Goal: Task Accomplishment & Management: Use online tool/utility

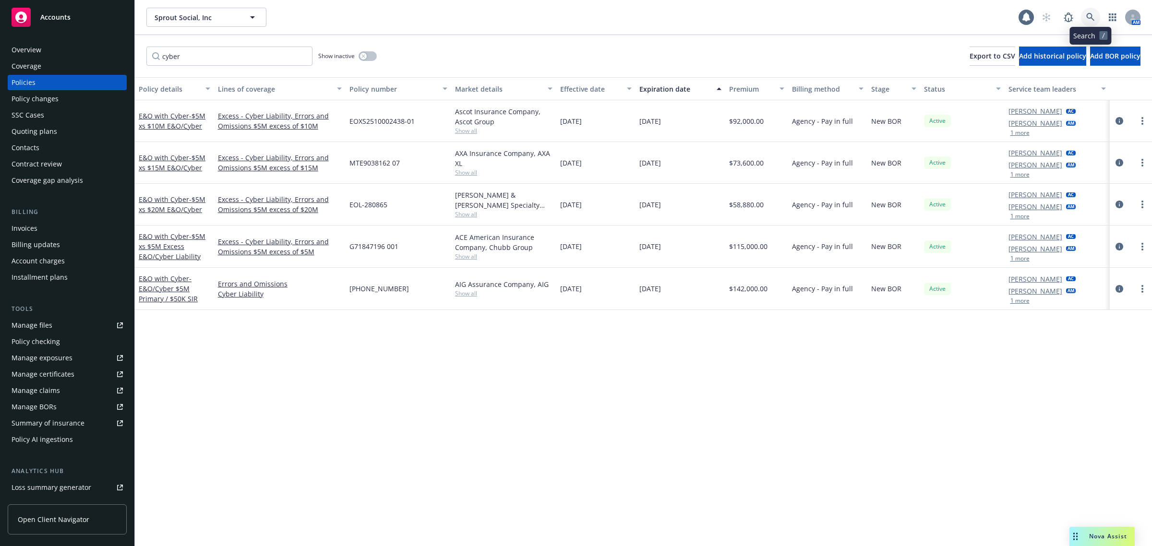
click at [1085, 13] on link at bounding box center [1090, 17] width 19 height 19
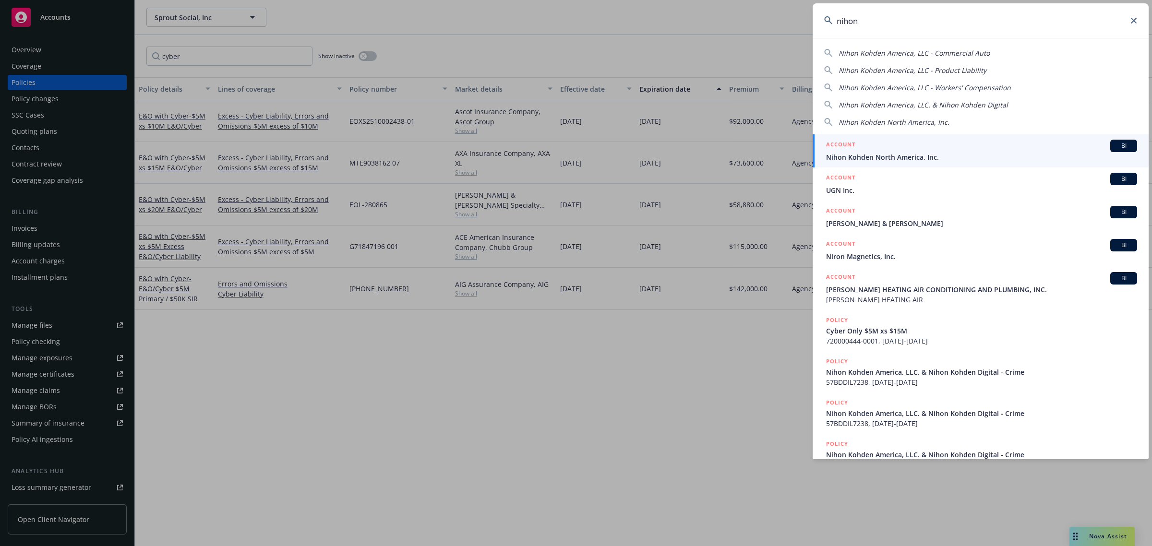
type input "nihon"
drag, startPoint x: 915, startPoint y: 155, endPoint x: 908, endPoint y: 155, distance: 7.7
click at [915, 155] on span "Nihon Kohden North America, Inc." at bounding box center [981, 157] width 311 height 10
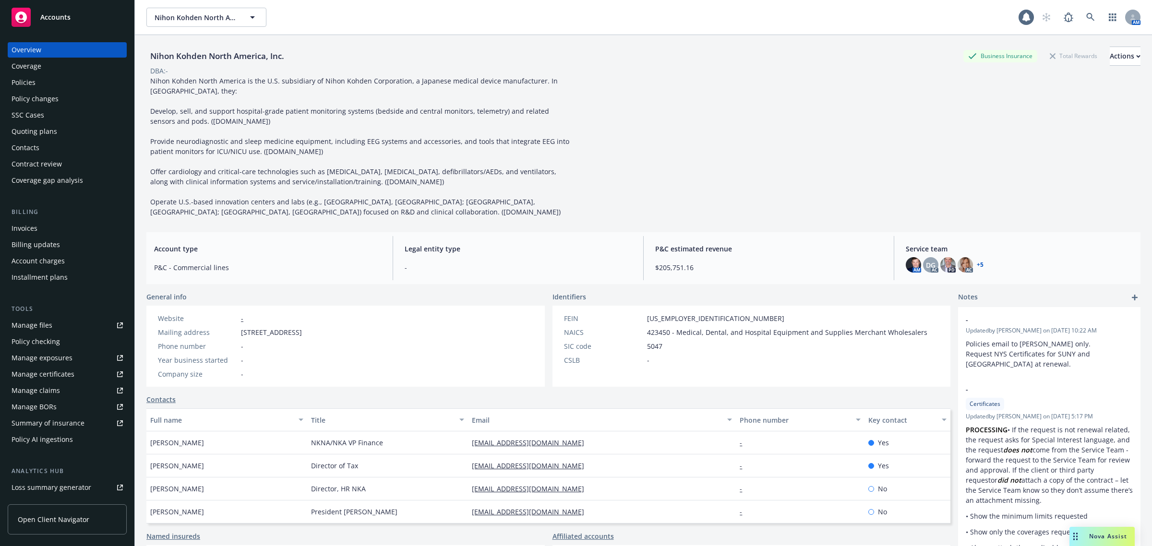
click at [100, 83] on div "Policies" at bounding box center [67, 82] width 111 height 15
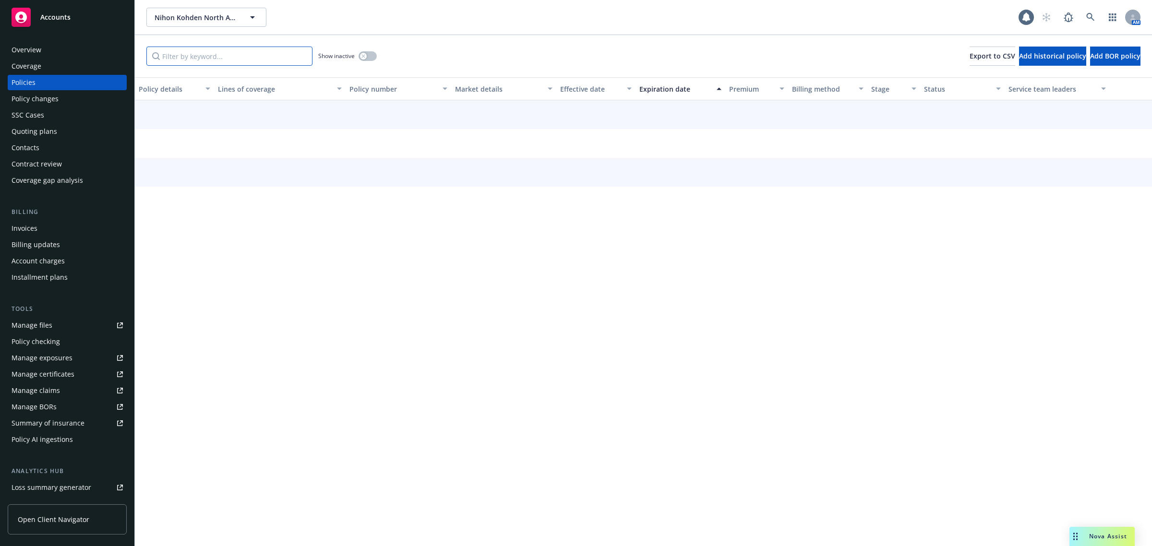
click at [210, 51] on input "Filter by keyword..." at bounding box center [229, 56] width 166 height 19
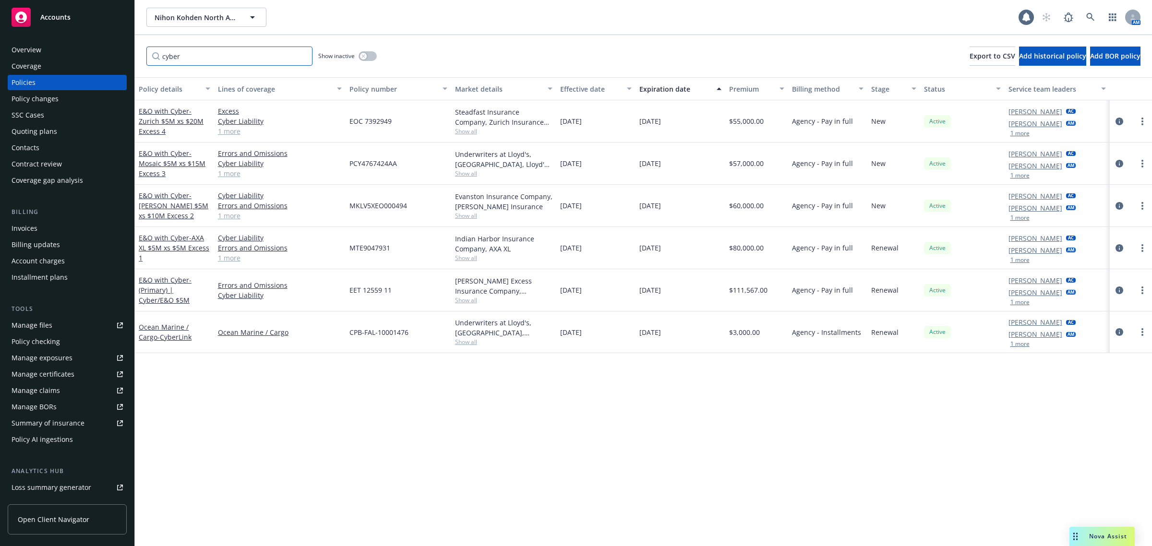
type input "cyber"
click at [357, 54] on div "Show inactive" at bounding box center [347, 56] width 59 height 19
click at [365, 54] on icon "button" at bounding box center [363, 56] width 4 height 4
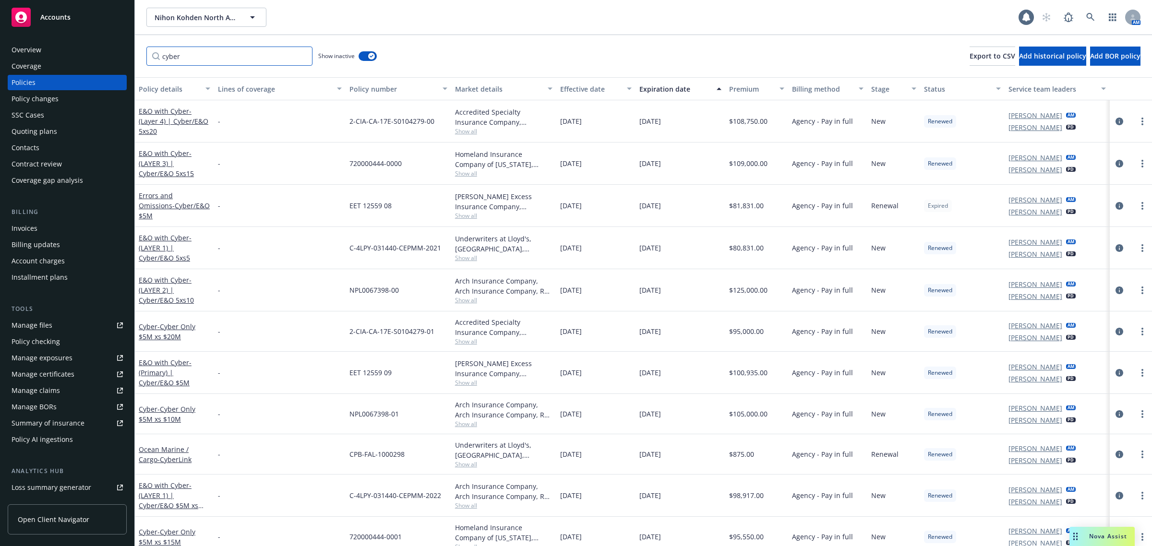
click at [239, 57] on input "cyber" at bounding box center [229, 56] width 166 height 19
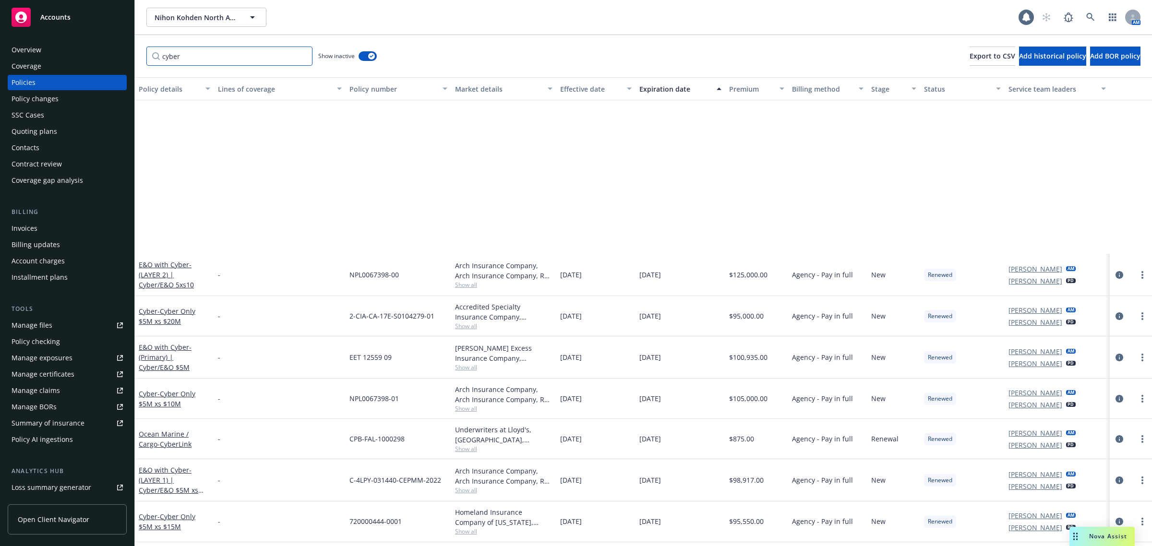
scroll to position [240, 0]
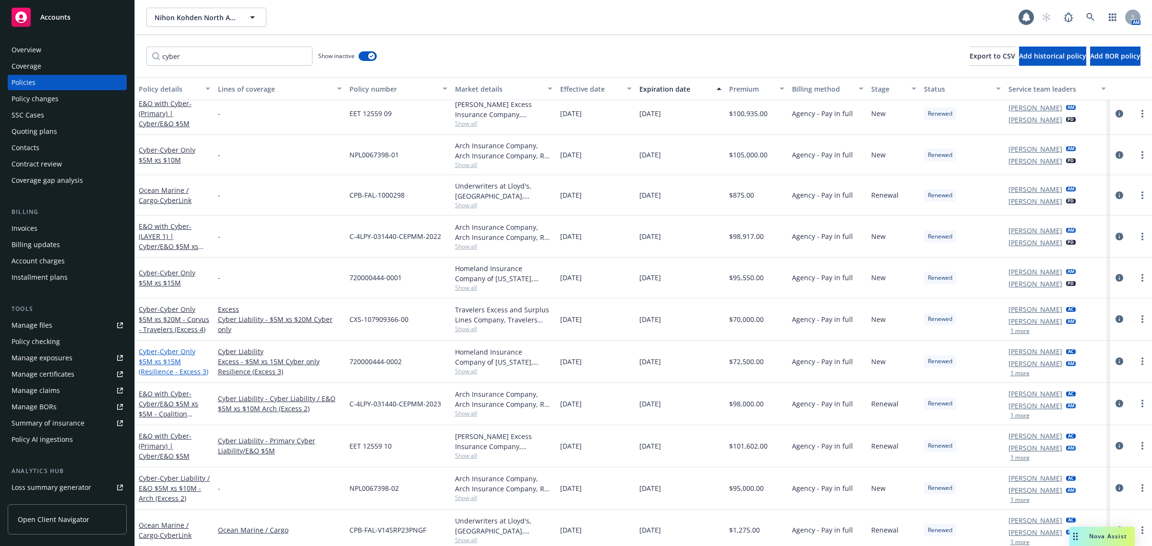
click at [164, 369] on span "- Cyber Only $5M xs $15M (Resilience - Excess 3)" at bounding box center [174, 361] width 70 height 29
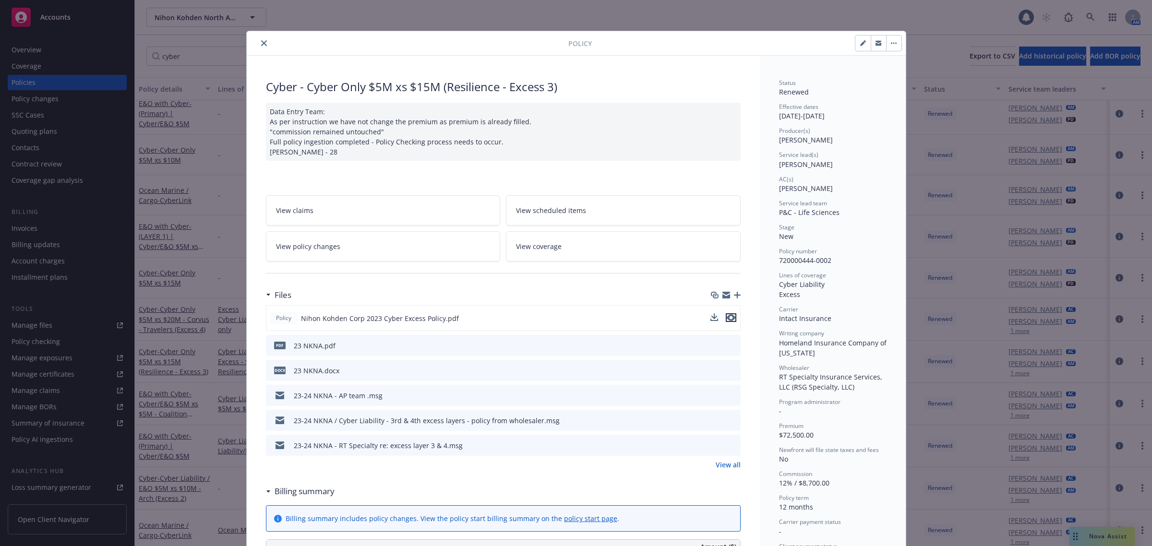
click at [727, 320] on icon "preview file" at bounding box center [731, 317] width 9 height 7
click at [261, 44] on icon "close" at bounding box center [264, 43] width 6 height 6
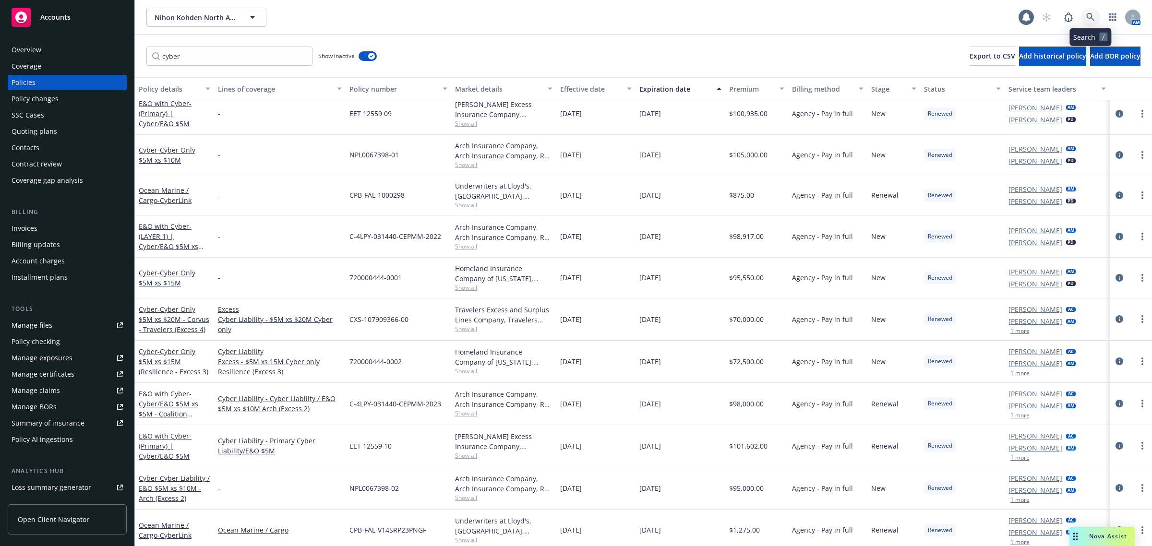
click at [1086, 20] on icon at bounding box center [1090, 17] width 9 height 9
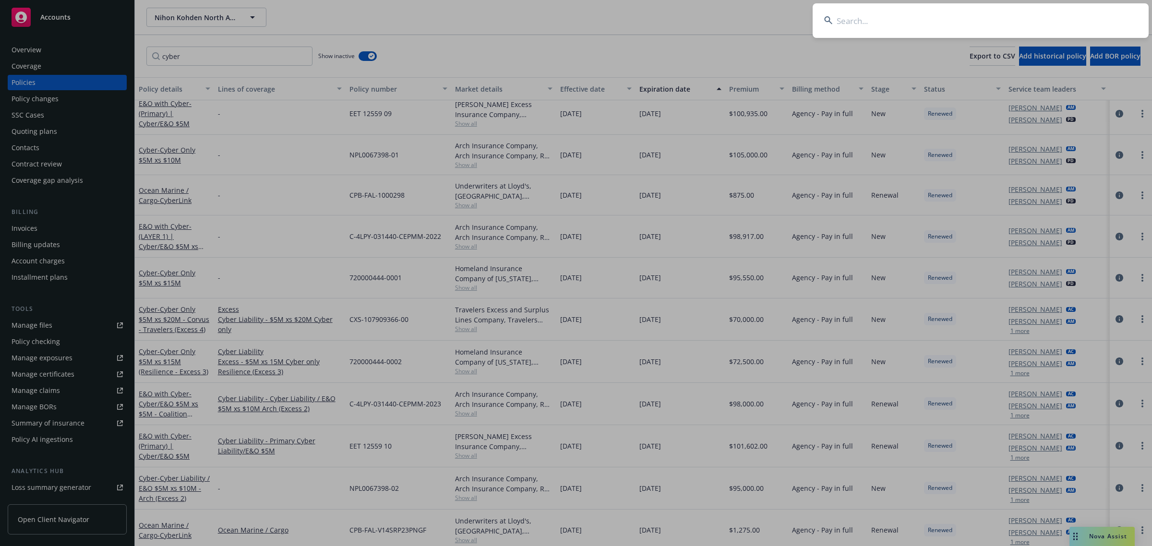
click at [1085, 16] on input at bounding box center [981, 20] width 336 height 35
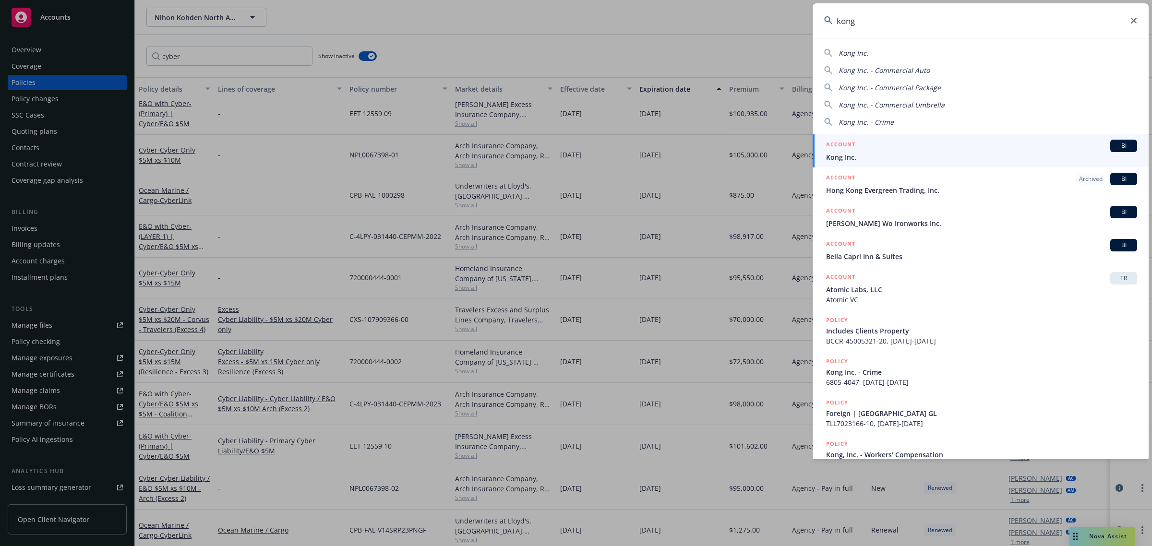
type input "kong"
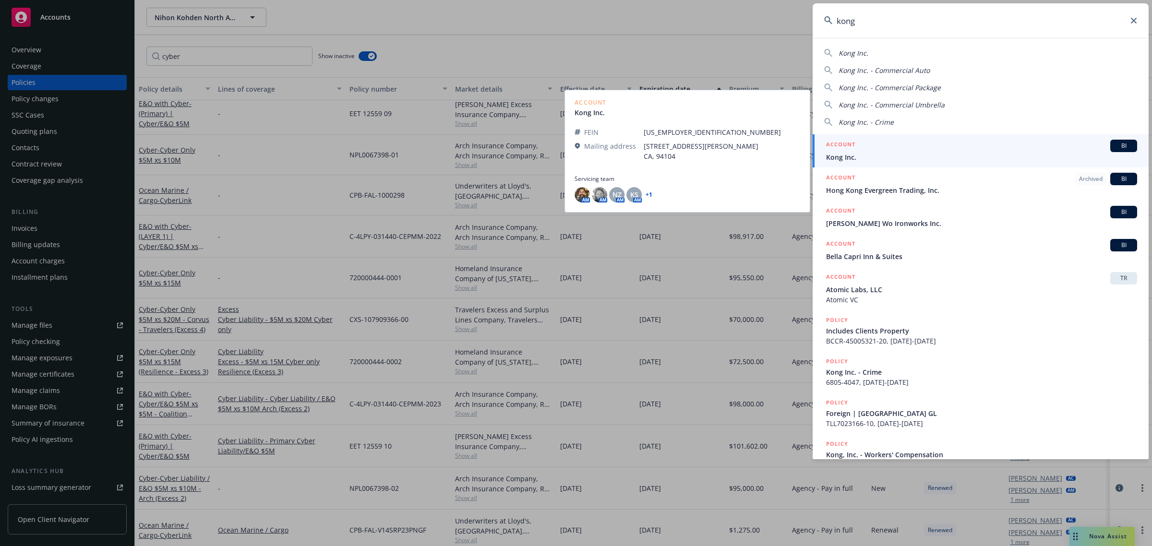
click at [906, 158] on span "Kong Inc." at bounding box center [981, 157] width 311 height 10
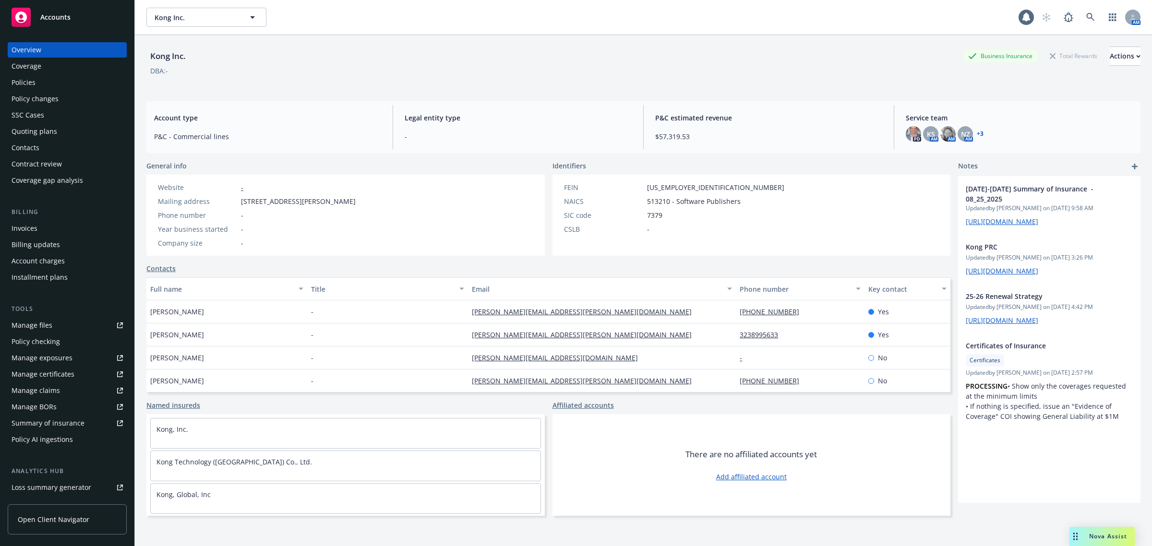
click at [39, 133] on div "Quoting plans" at bounding box center [35, 131] width 46 height 15
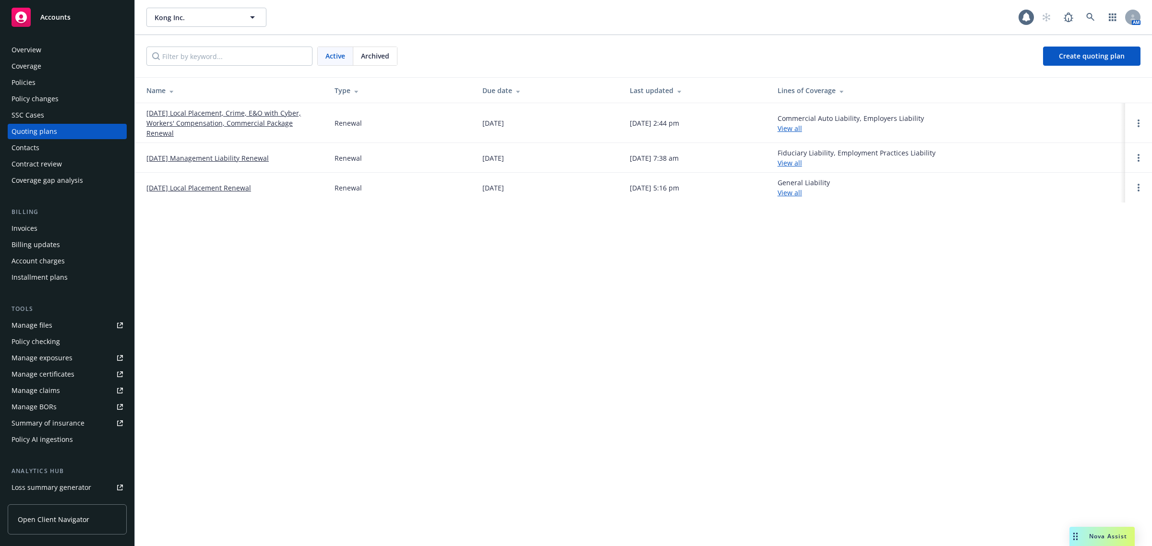
click at [39, 347] on div "Policy checking" at bounding box center [36, 341] width 48 height 15
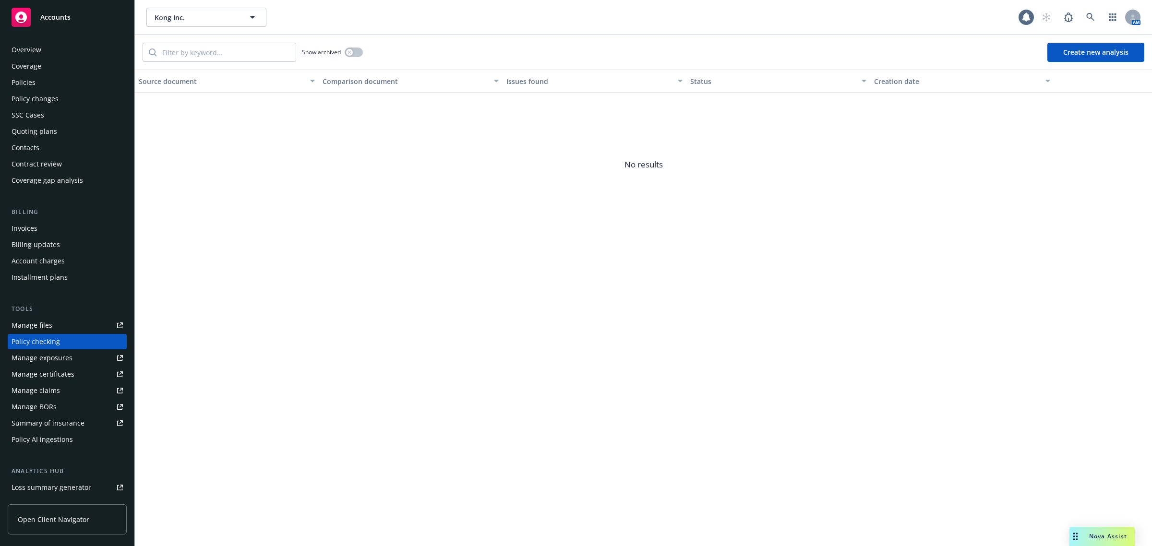
scroll to position [53, 0]
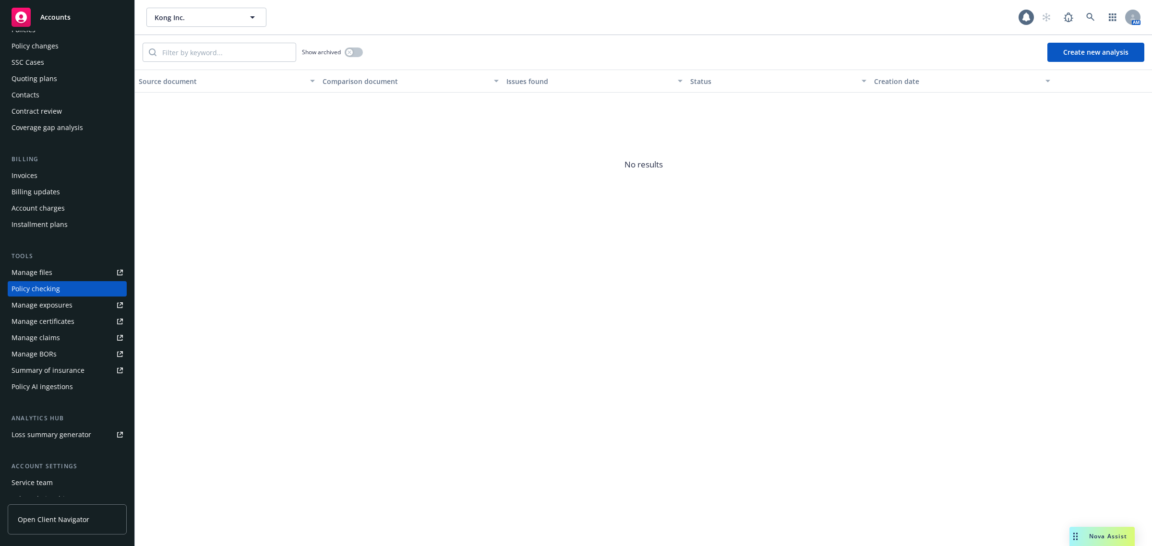
click at [1082, 54] on button "Create new analysis" at bounding box center [1095, 52] width 97 height 19
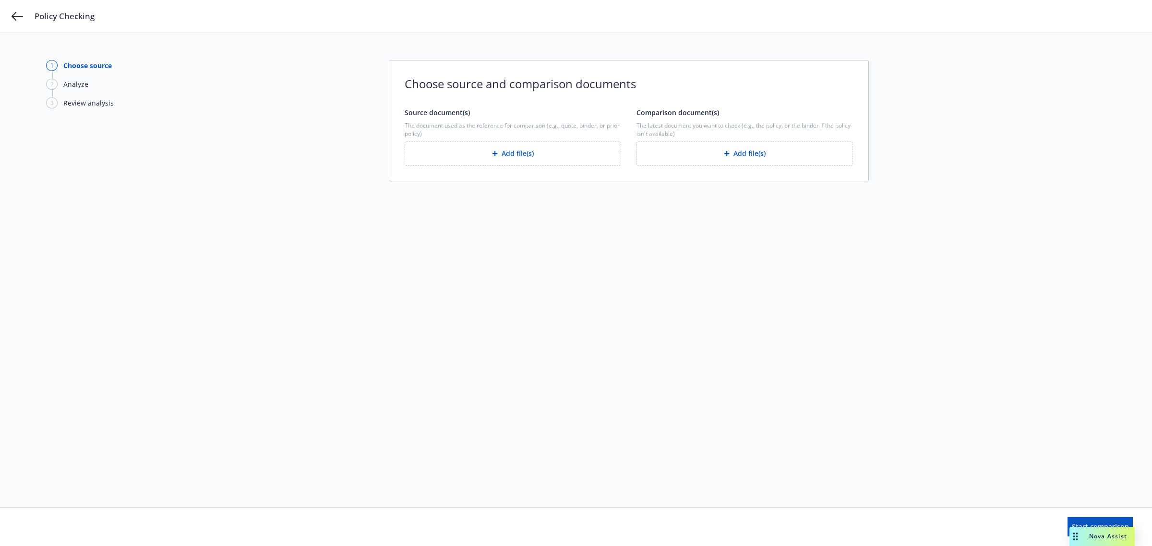
click at [774, 147] on button "Add file(s)" at bounding box center [744, 154] width 216 height 24
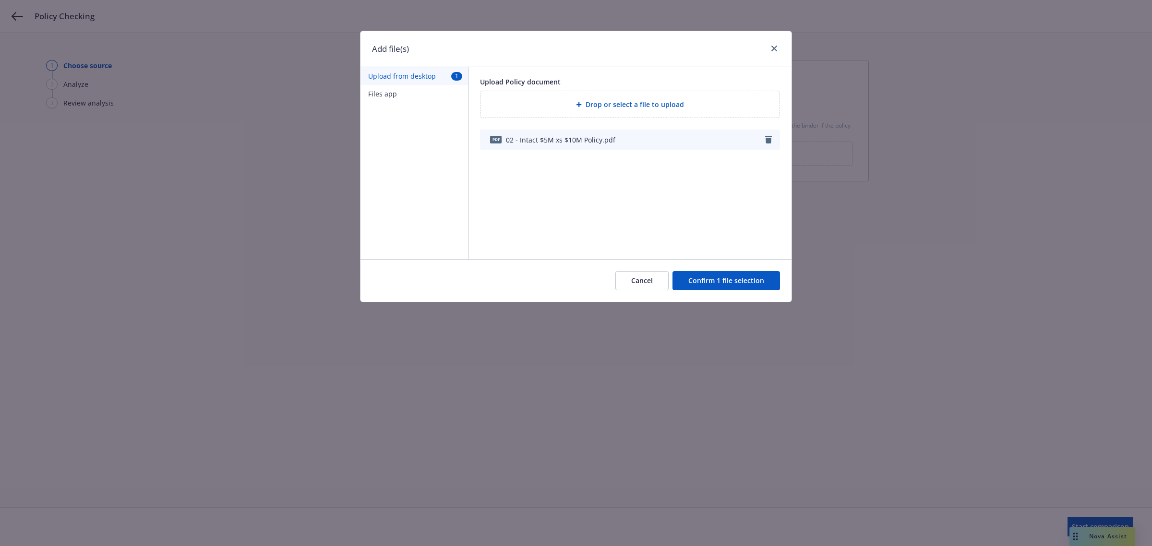
click at [713, 281] on button "Confirm 1 file selection" at bounding box center [726, 280] width 108 height 19
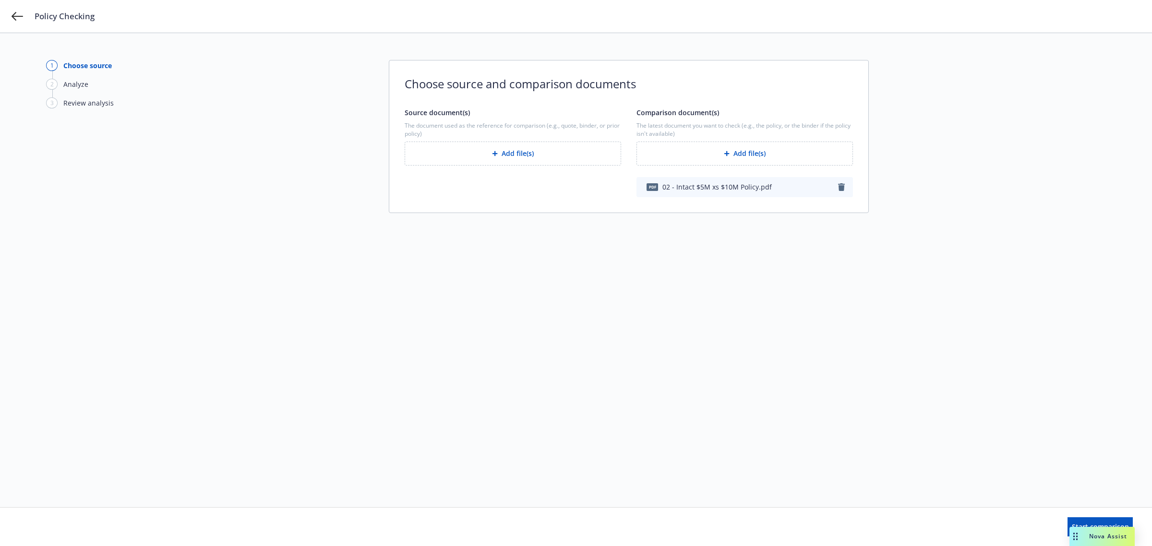
click at [539, 153] on button "Add file(s)" at bounding box center [513, 154] width 216 height 24
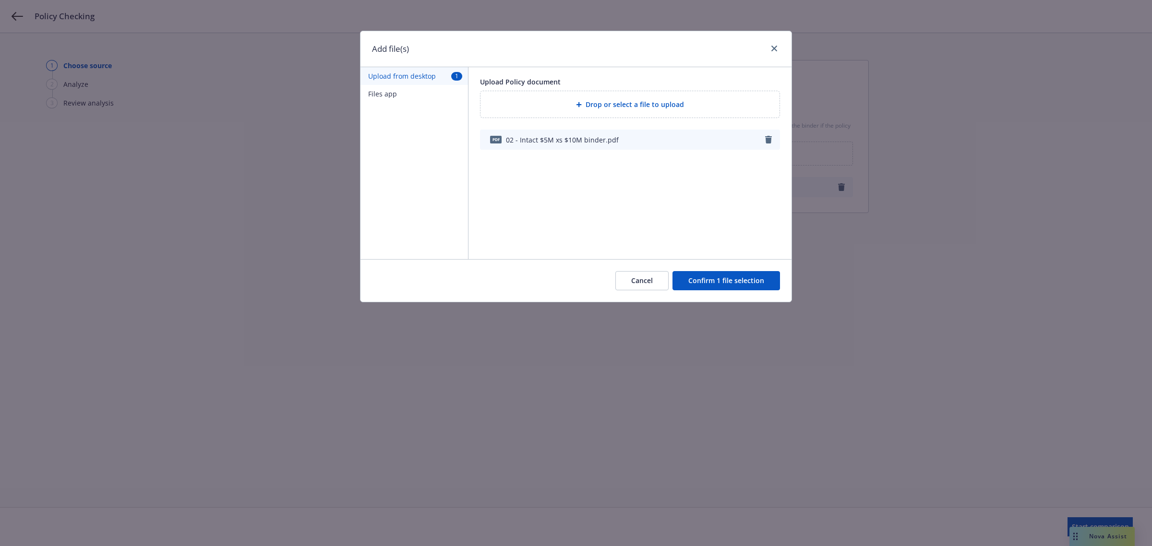
drag, startPoint x: 718, startPoint y: 278, endPoint x: 731, endPoint y: 283, distance: 13.8
click at [719, 279] on button "Confirm 1 file selection" at bounding box center [726, 280] width 108 height 19
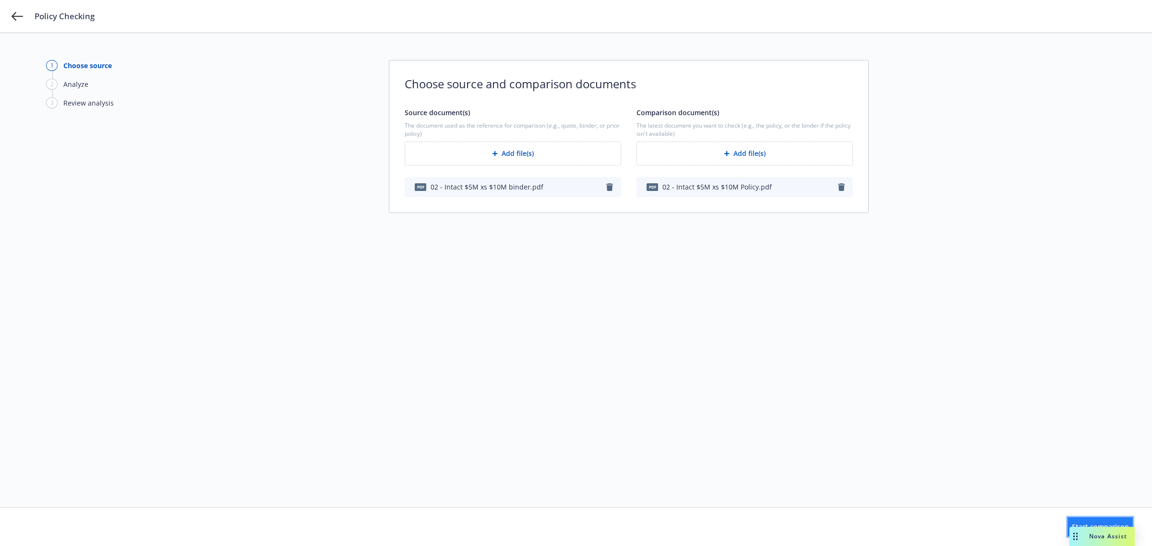
click at [1068, 527] on button "Start comparison" at bounding box center [1100, 526] width 65 height 19
